Goal: Task Accomplishment & Management: Manage account settings

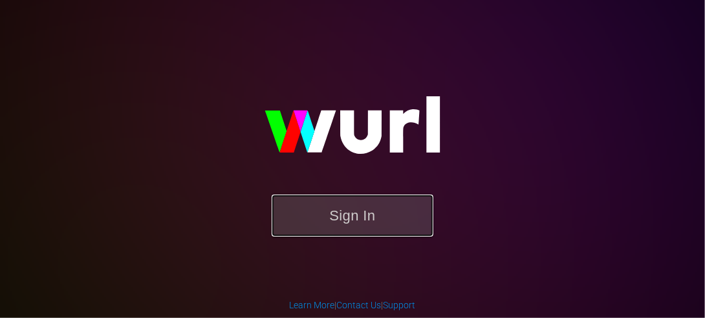
click at [370, 212] on button "Sign In" at bounding box center [353, 216] width 162 height 42
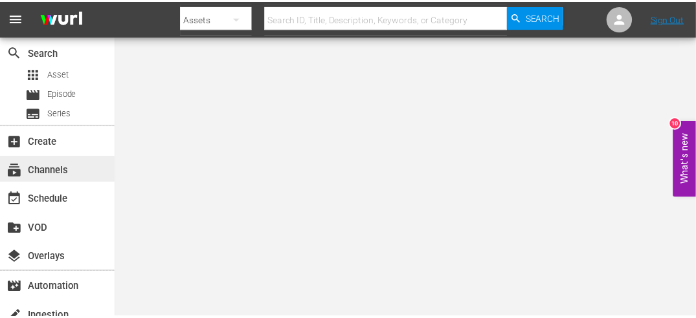
scroll to position [6, 0]
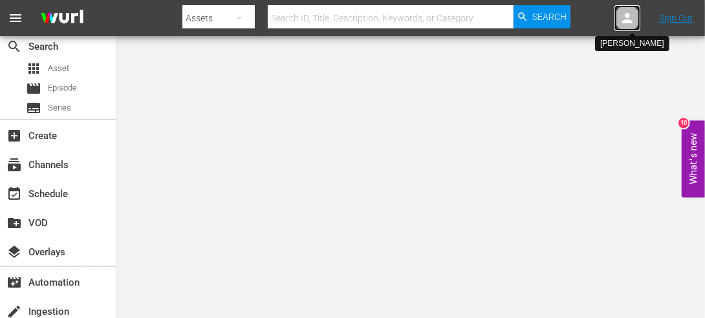
click at [624, 12] on icon at bounding box center [628, 18] width 16 height 16
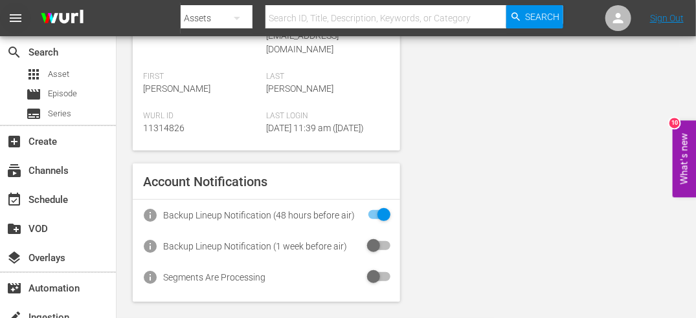
click at [14, 12] on span "menu" at bounding box center [16, 18] width 16 height 16
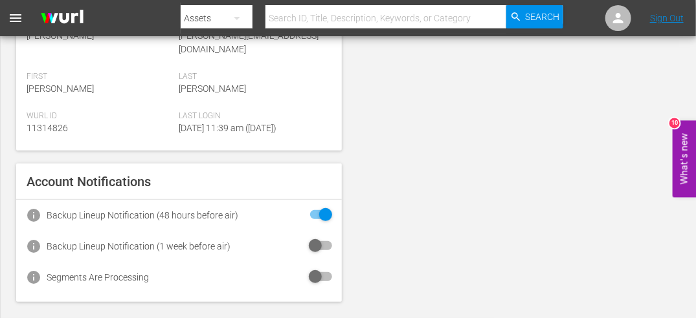
click at [14, 12] on span "menu" at bounding box center [16, 18] width 16 height 16
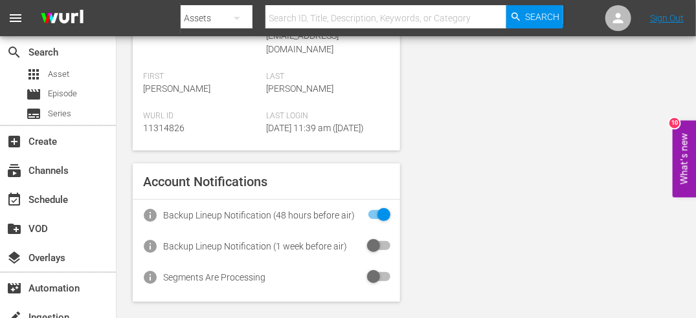
click at [14, 12] on span "menu" at bounding box center [16, 18] width 16 height 16
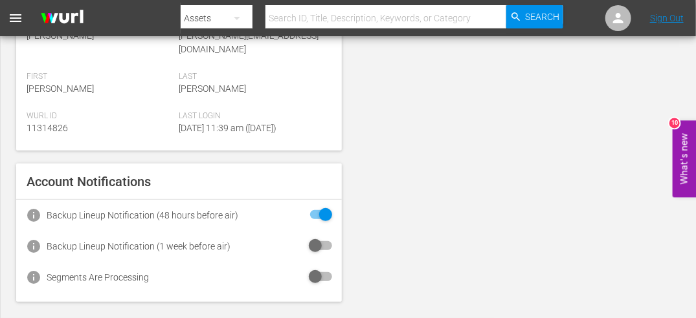
click at [14, 12] on span "menu" at bounding box center [16, 18] width 16 height 16
